Goal: Information Seeking & Learning: Learn about a topic

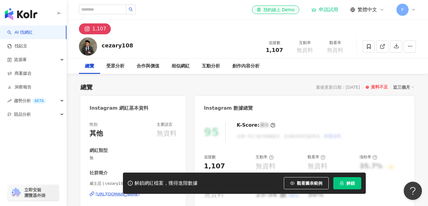
click at [413, 10] on icon at bounding box center [413, 9] width 5 height 5
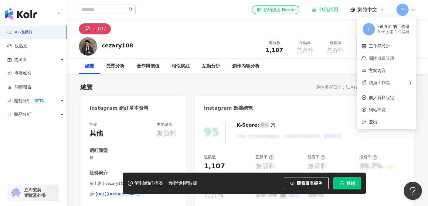
click at [305, 108] on div "Instagram 數據總覽" at bounding box center [305, 106] width 220 height 20
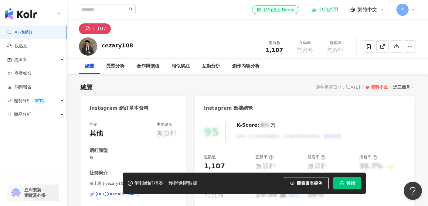
click at [294, 103] on div "Instagram 數據總覽" at bounding box center [305, 106] width 220 height 20
click at [114, 9] on input "search" at bounding box center [102, 10] width 47 height 10
click at [94, 11] on input "search" at bounding box center [102, 10] width 47 height 10
type input "*"
type input "**"
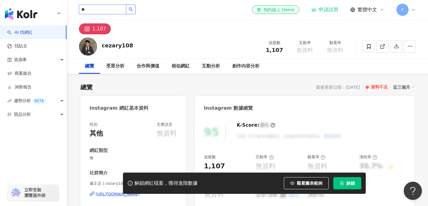
click at [131, 12] on button "button" at bounding box center [131, 10] width 10 height 10
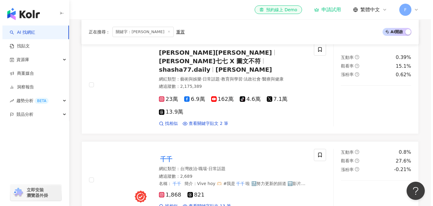
scroll to position [273, 0]
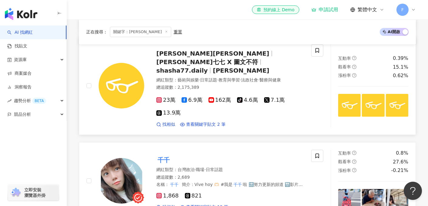
click at [239, 60] on span "志祺七七 X 圖文不符" at bounding box center [207, 61] width 102 height 7
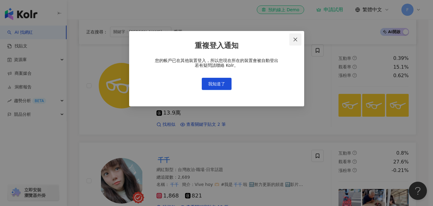
click at [294, 40] on icon "close" at bounding box center [295, 40] width 4 height 4
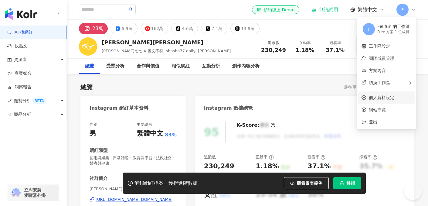
click at [377, 70] on link "方案內容" at bounding box center [377, 70] width 17 height 5
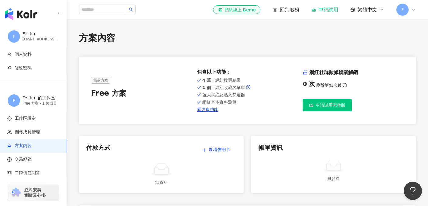
click at [412, 10] on icon at bounding box center [413, 9] width 5 height 5
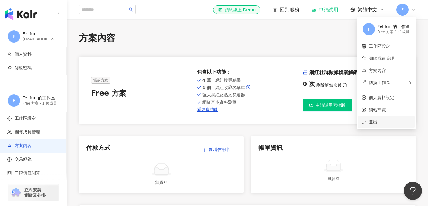
click at [381, 120] on span "登出" at bounding box center [390, 121] width 42 height 7
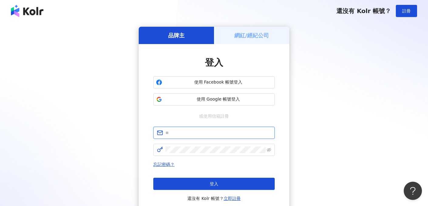
click at [207, 132] on input "text" at bounding box center [218, 132] width 106 height 7
type input "**********"
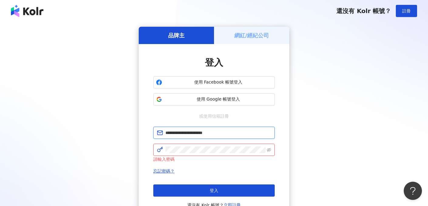
drag, startPoint x: 222, startPoint y: 133, endPoint x: 154, endPoint y: 132, distance: 68.3
click at [154, 132] on span "**********" at bounding box center [213, 133] width 121 height 12
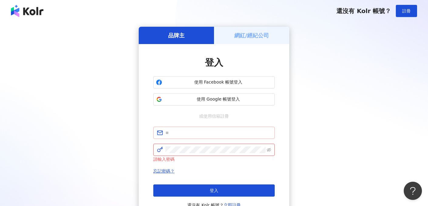
click at [170, 137] on span at bounding box center [213, 133] width 121 height 12
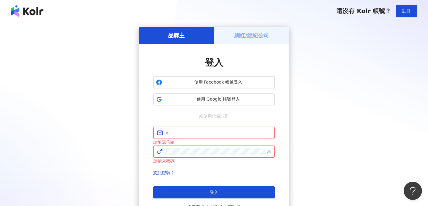
click at [170, 134] on input "text" at bounding box center [218, 132] width 106 height 7
type input "**********"
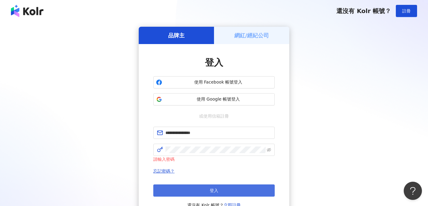
click at [202, 186] on button "登入" at bounding box center [213, 190] width 121 height 12
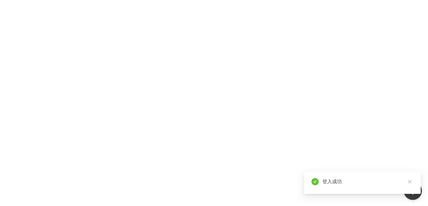
scroll to position [26, 0]
